Goal: Task Accomplishment & Management: Manage account settings

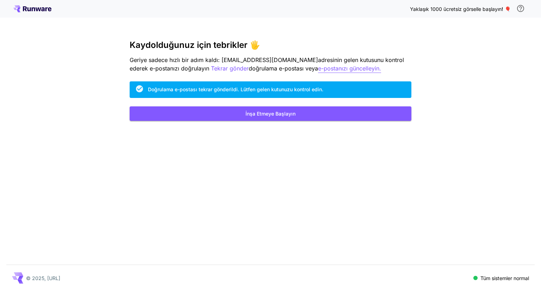
click at [318, 68] on font "e-postanızı güncelleyin." at bounding box center [349, 68] width 63 height 7
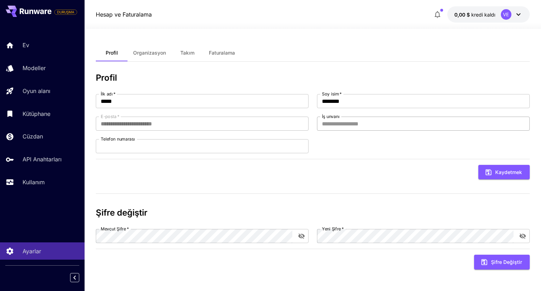
click at [341, 117] on input "İş unvanı" at bounding box center [423, 124] width 213 height 14
click at [336, 124] on input "İş unvanı" at bounding box center [423, 124] width 213 height 14
click at [264, 198] on div "**********" at bounding box center [312, 174] width 433 height 202
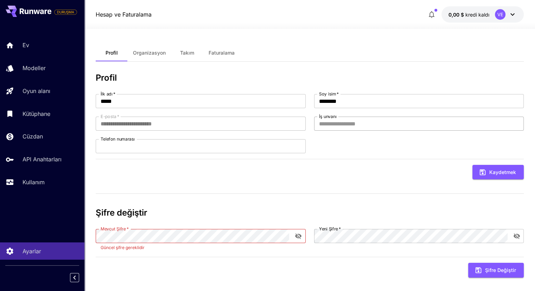
click at [356, 122] on input "İş unvanı" at bounding box center [419, 124] width 210 height 14
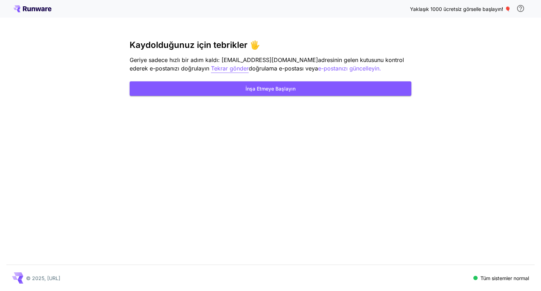
click at [215, 69] on font "Tekrar gönder" at bounding box center [230, 68] width 38 height 7
